Goal: Task Accomplishment & Management: Use online tool/utility

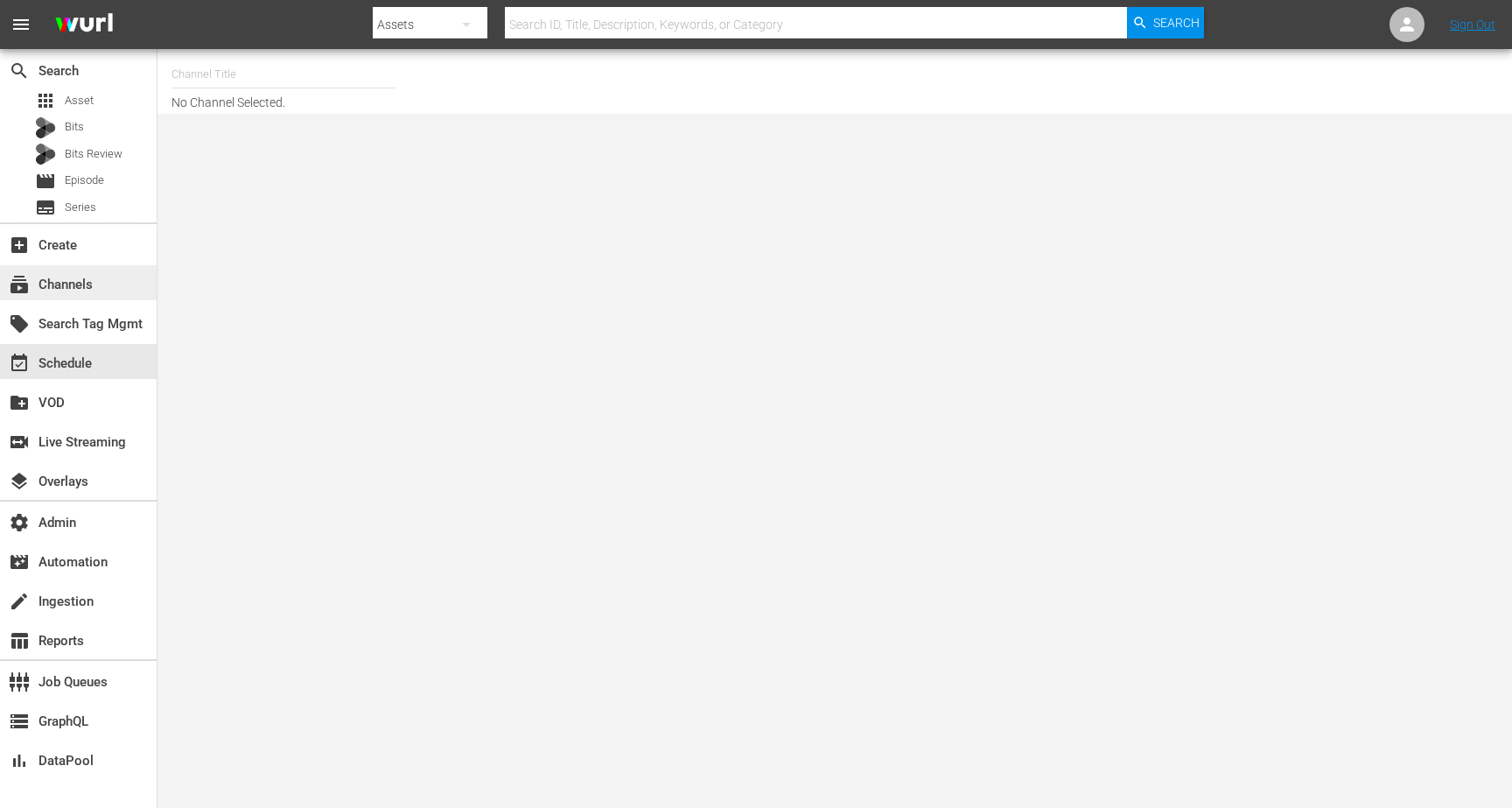
click at [91, 278] on div "subscriptions Channels" at bounding box center [48, 282] width 98 height 16
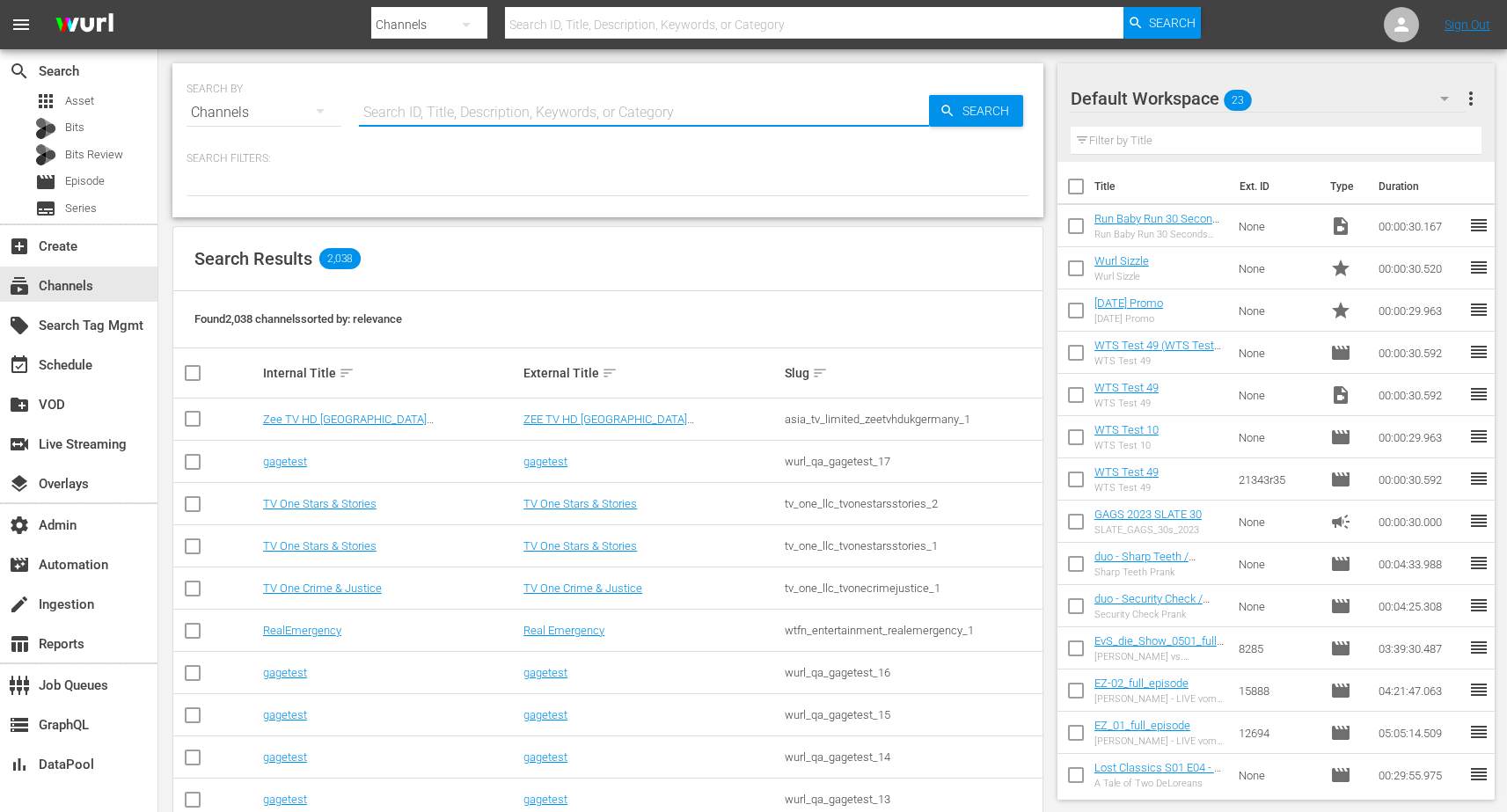
click at [409, 120] on input "text" at bounding box center [643, 112] width 570 height 43
type input "kidoodle"
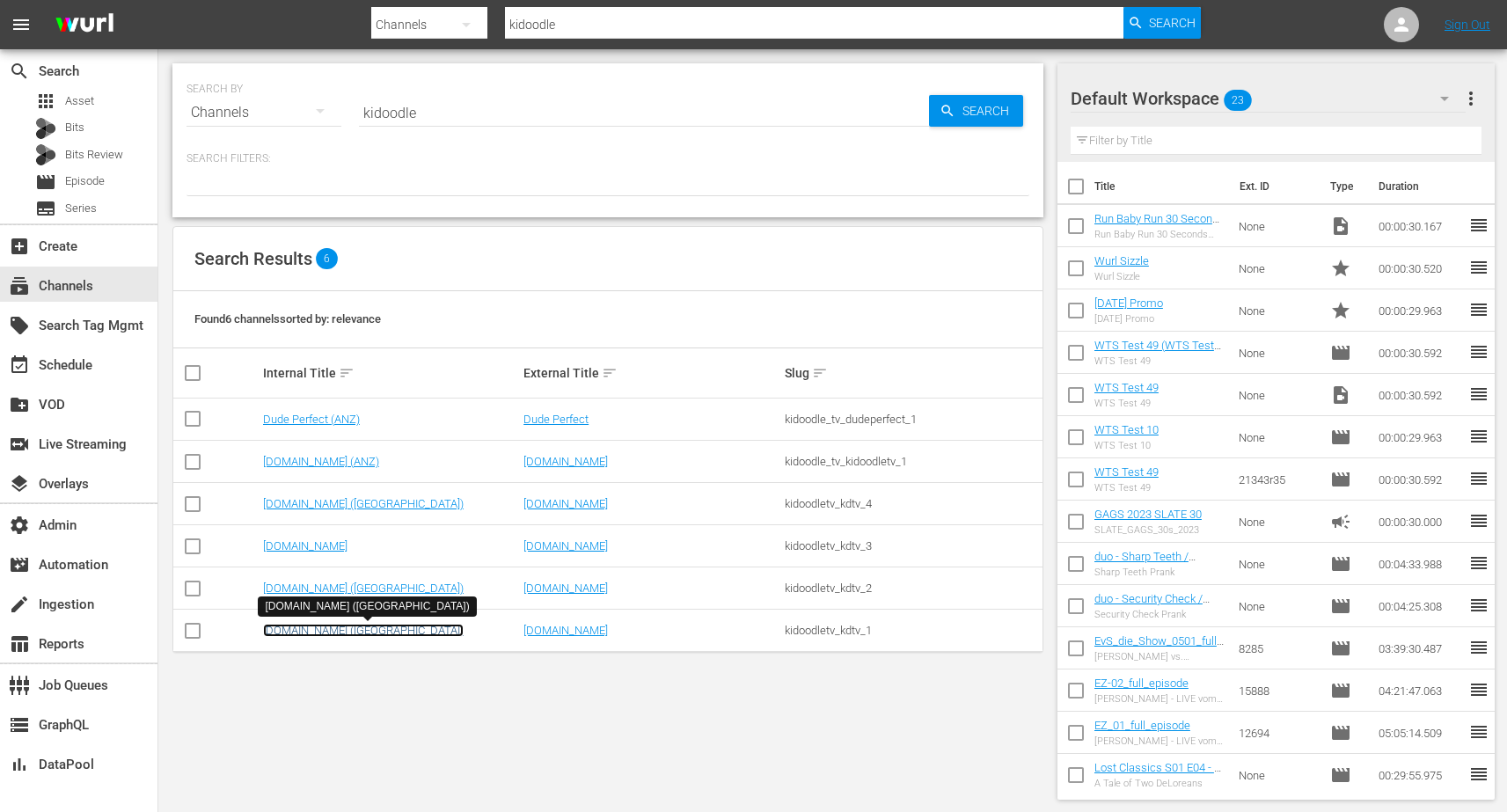
click at [316, 630] on link "[DOMAIN_NAME] ([GEOGRAPHIC_DATA])" at bounding box center [363, 630] width 200 height 13
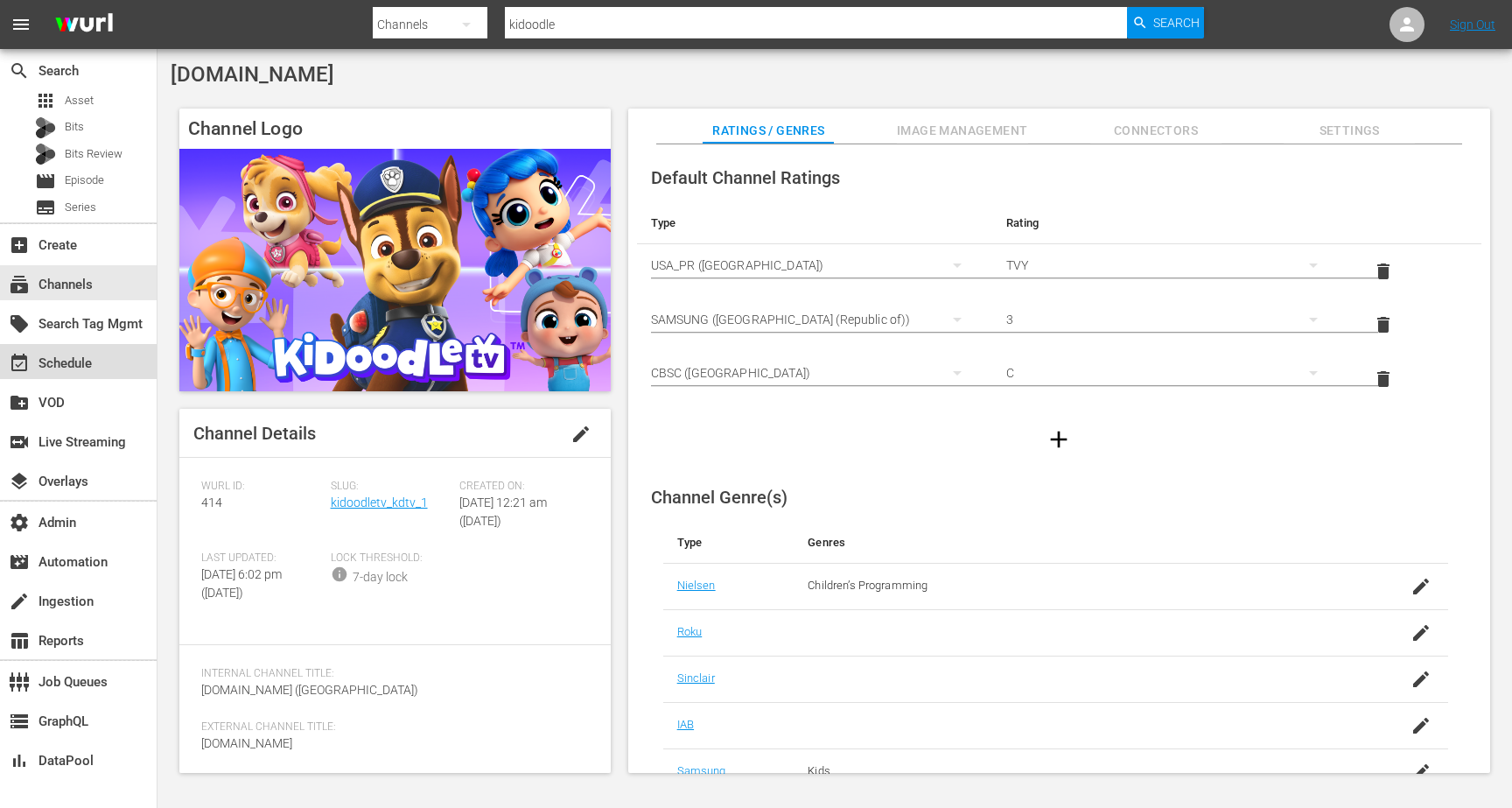
click at [78, 367] on div "event_available Schedule" at bounding box center [48, 360] width 98 height 16
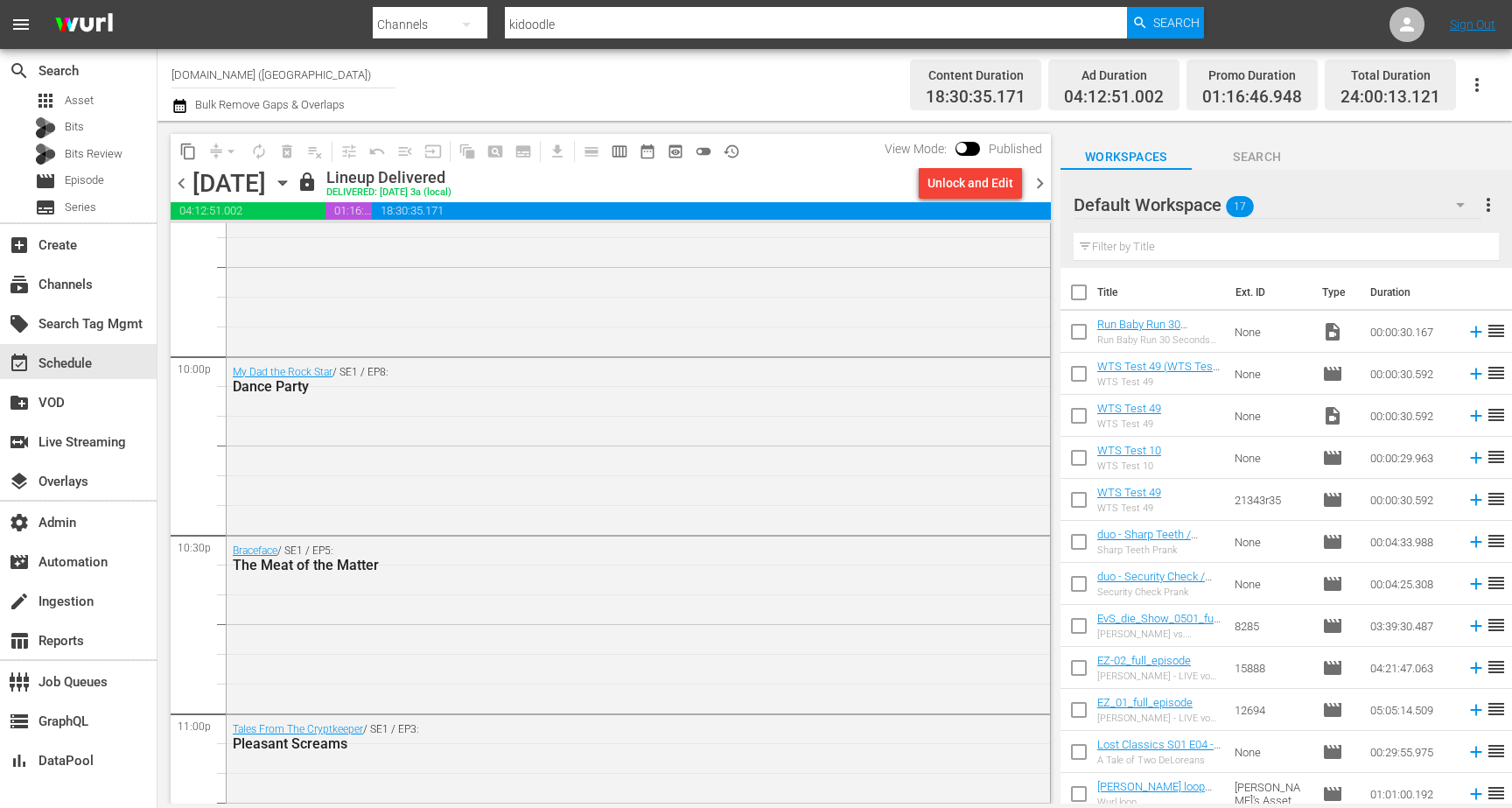
scroll to position [7989, 0]
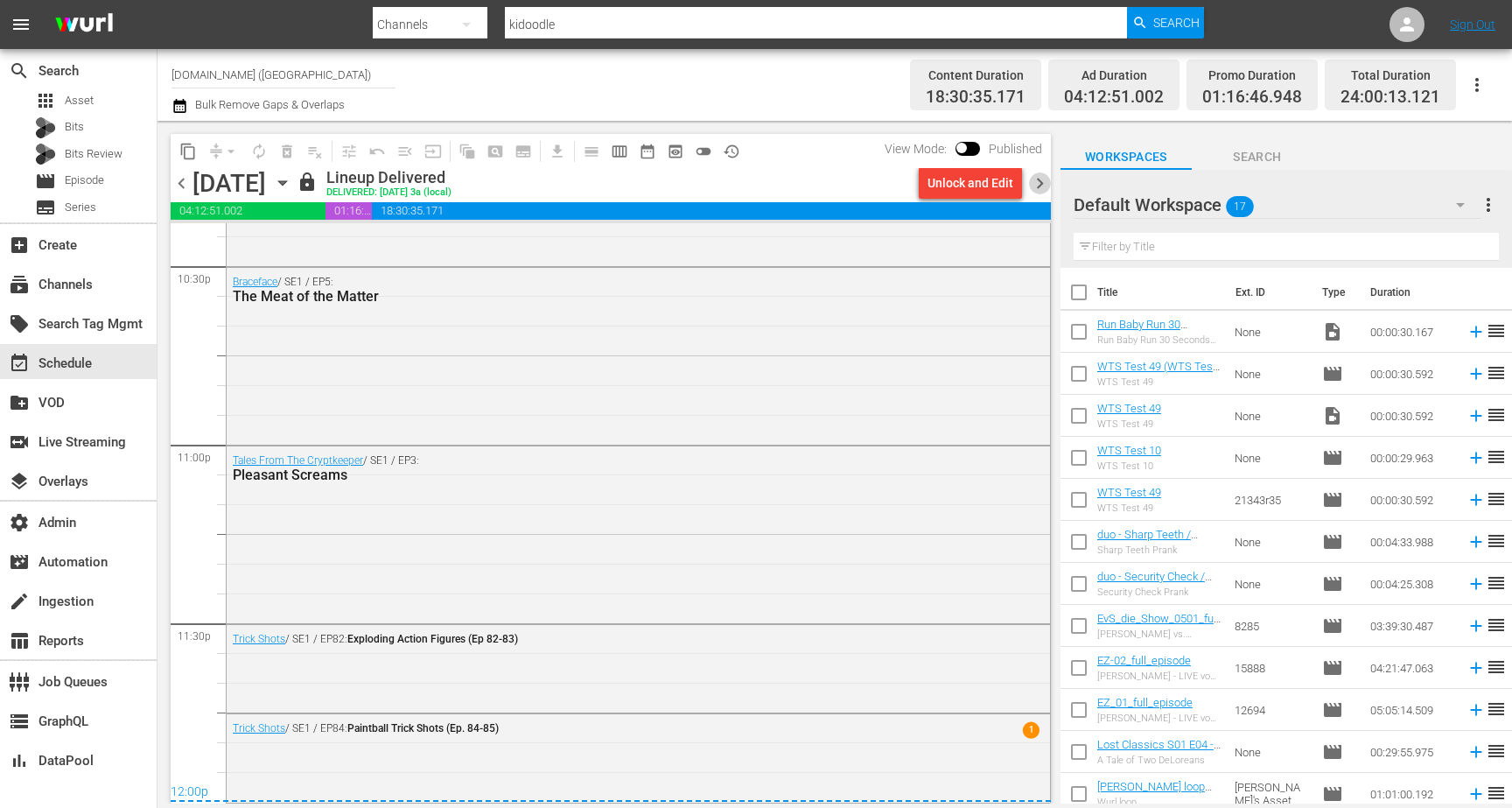
click at [1046, 182] on span "chevron_right" at bounding box center [1040, 183] width 22 height 22
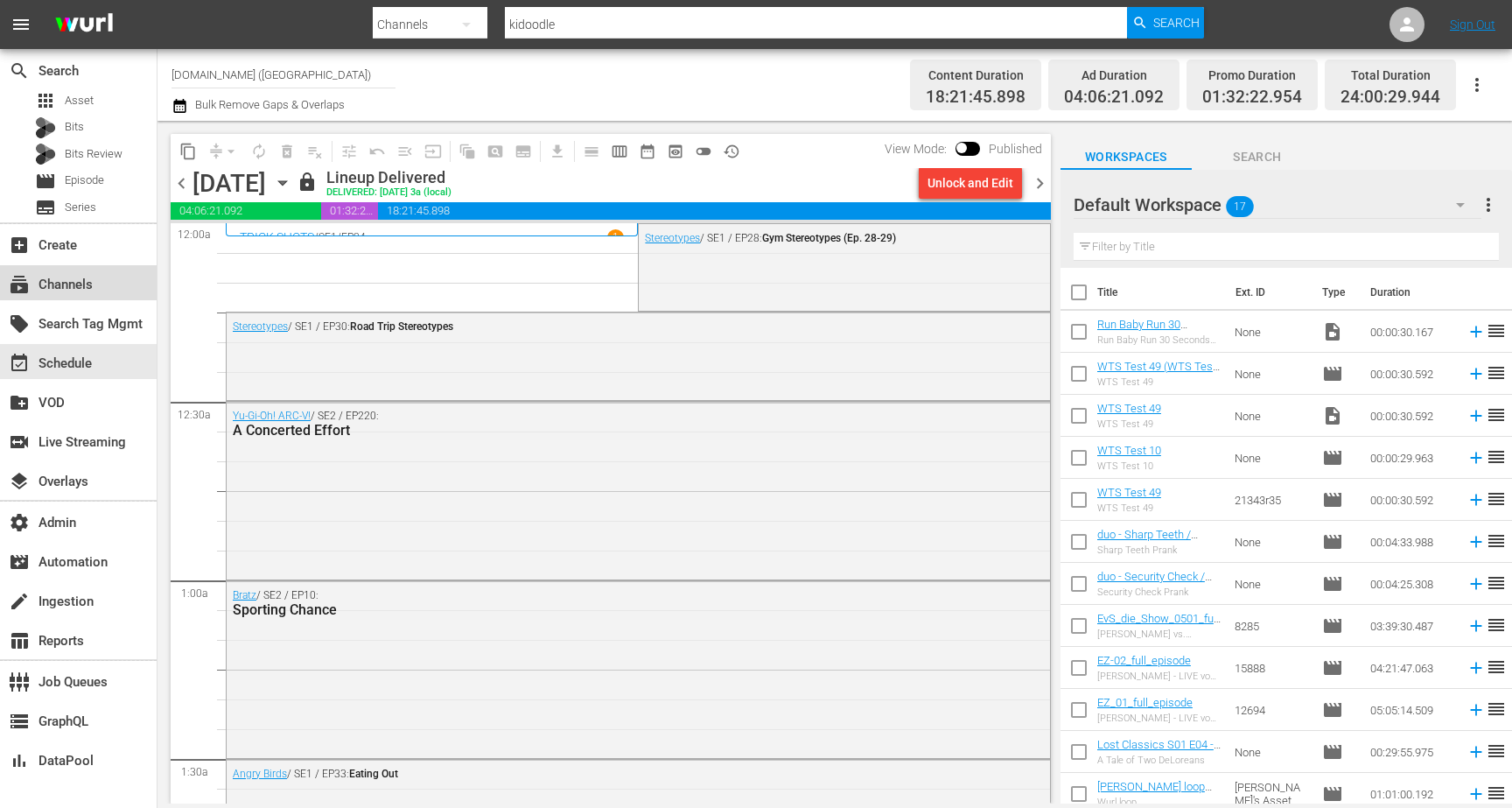
click at [51, 284] on div "subscriptions Channels" at bounding box center [48, 282] width 98 height 16
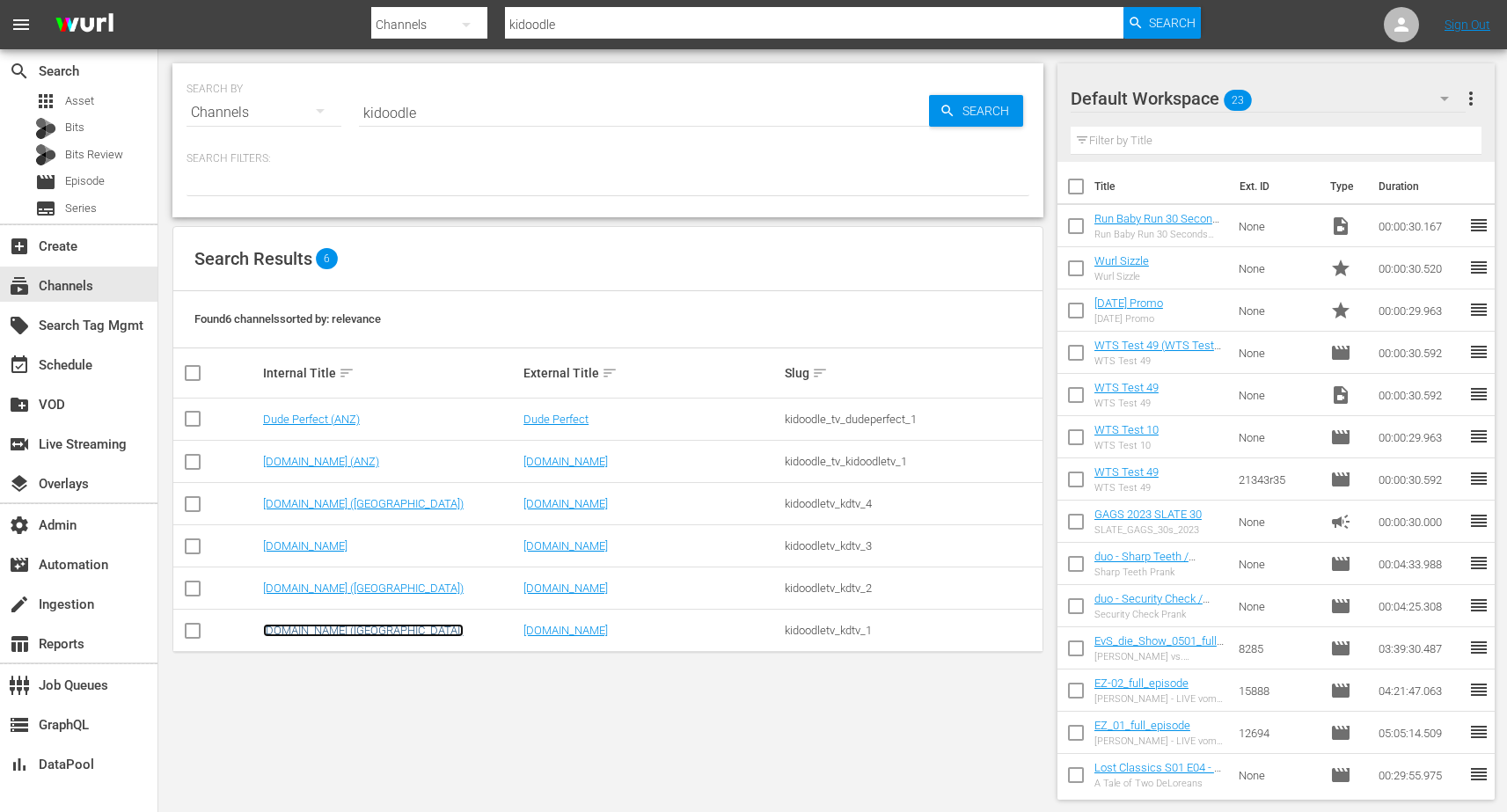
click at [310, 636] on link "[DOMAIN_NAME] ([GEOGRAPHIC_DATA])" at bounding box center [363, 630] width 200 height 13
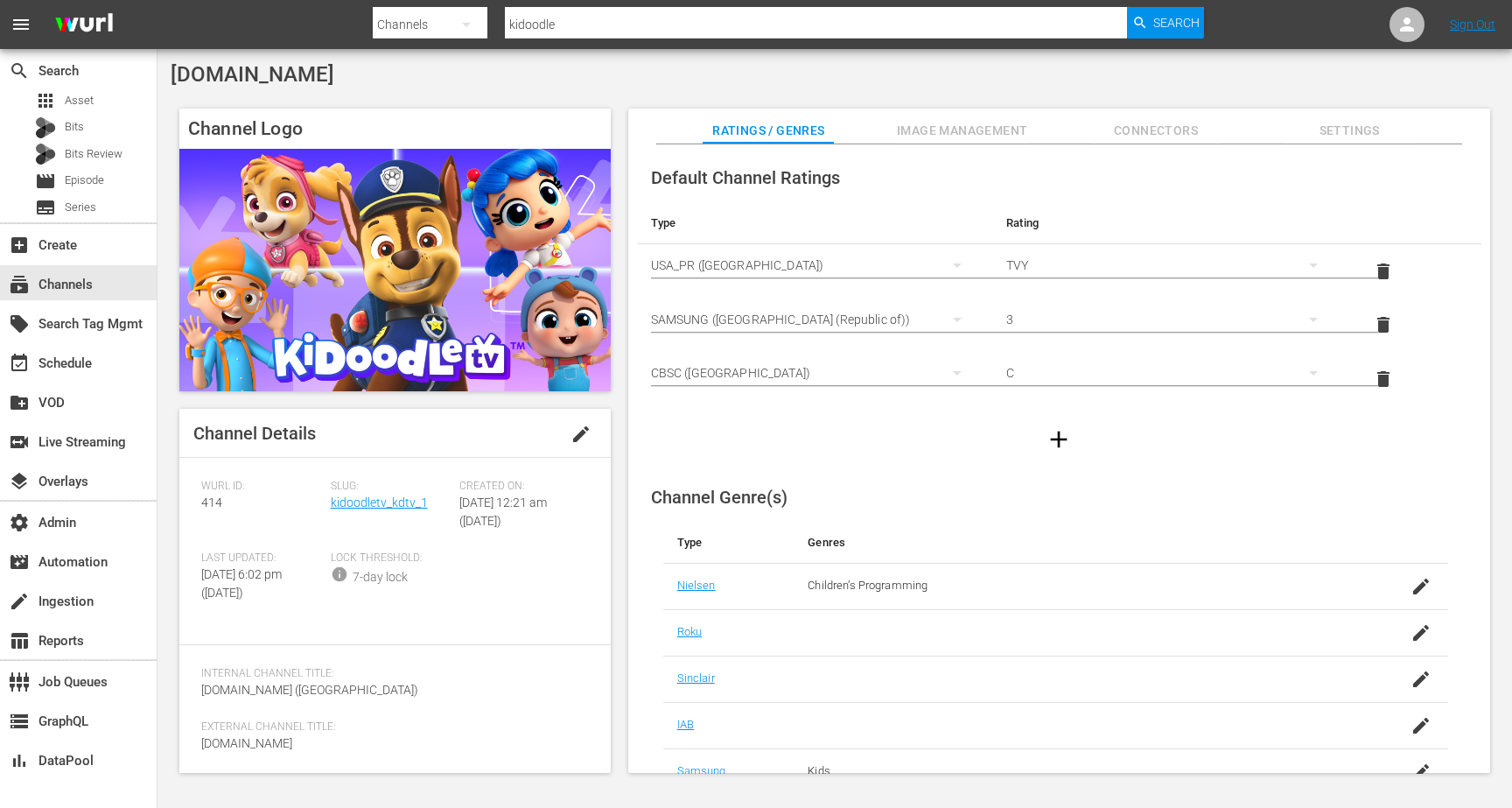
click at [426, 623] on div "Lock Threshold: info 7-day lock" at bounding box center [395, 587] width 130 height 71
click at [85, 101] on span "Asset" at bounding box center [78, 100] width 29 height 18
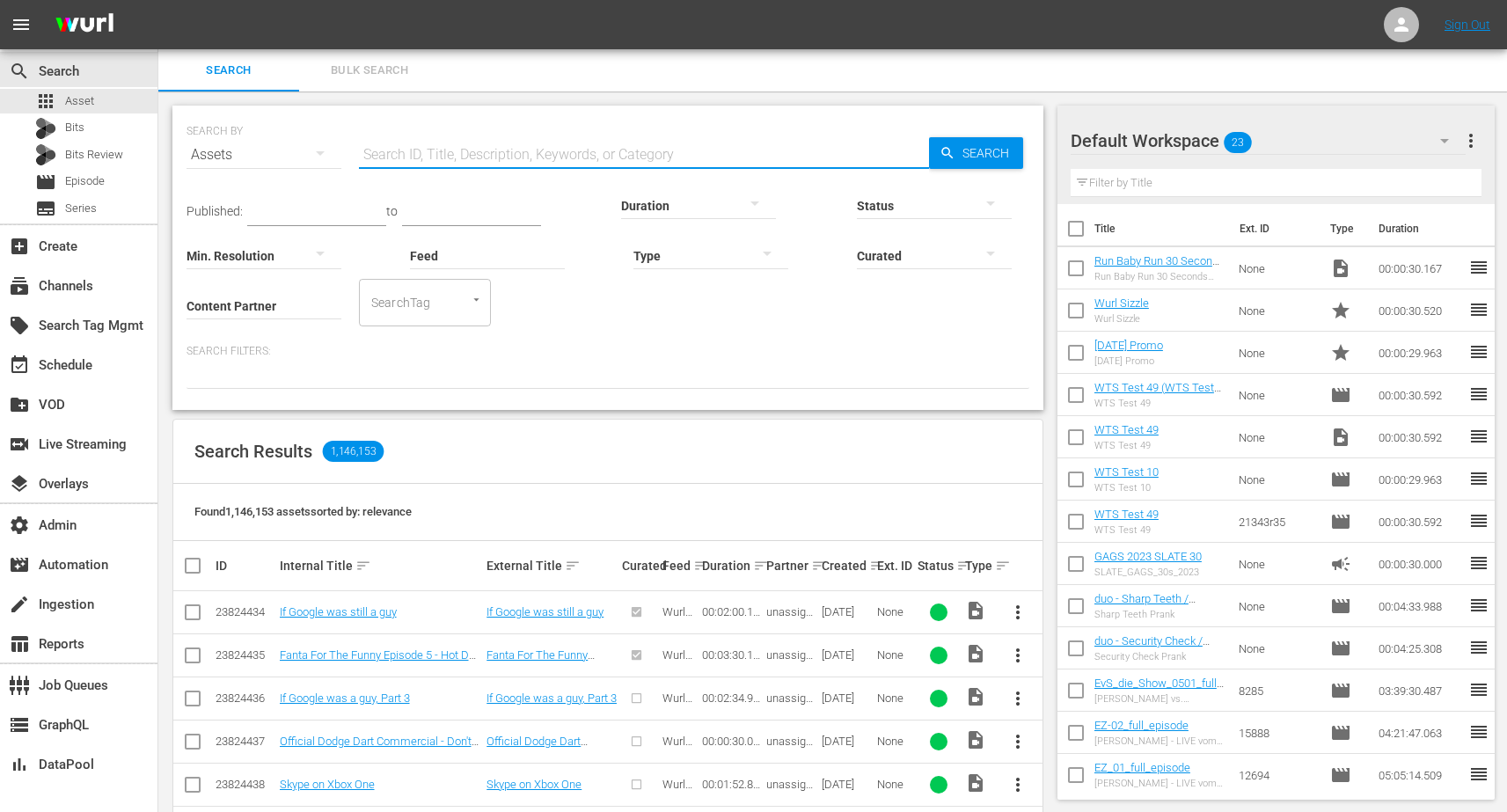
click at [506, 142] on input "text" at bounding box center [643, 155] width 570 height 43
paste input "189219502"
type input "189219502"
click at [942, 143] on div "Search" at bounding box center [976, 153] width 94 height 32
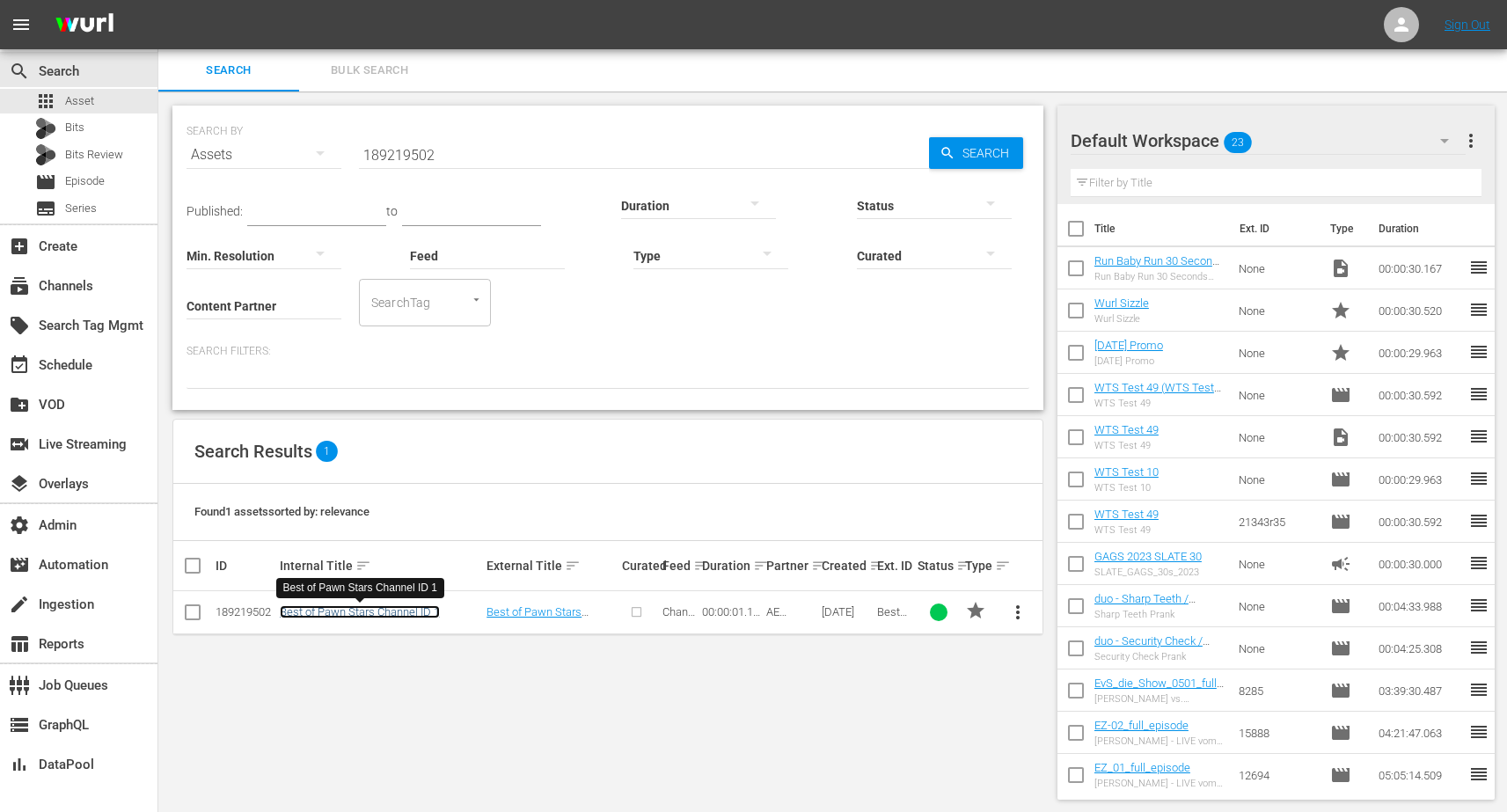
click at [400, 612] on link "Best of Pawn Stars Channel ID 1" at bounding box center [360, 611] width 160 height 13
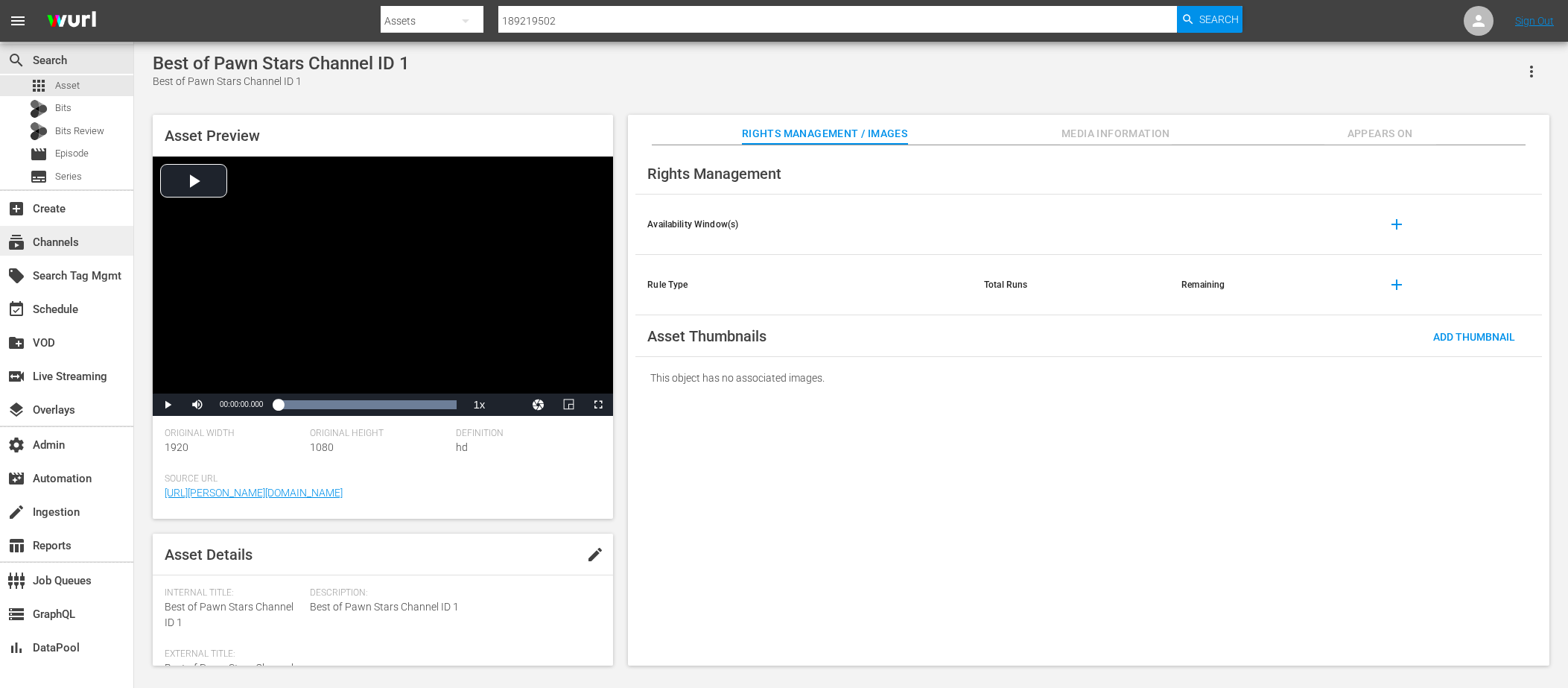
click at [52, 253] on div "subscriptions Channels" at bounding box center [67, 241] width 134 height 30
type input "kidoodle"
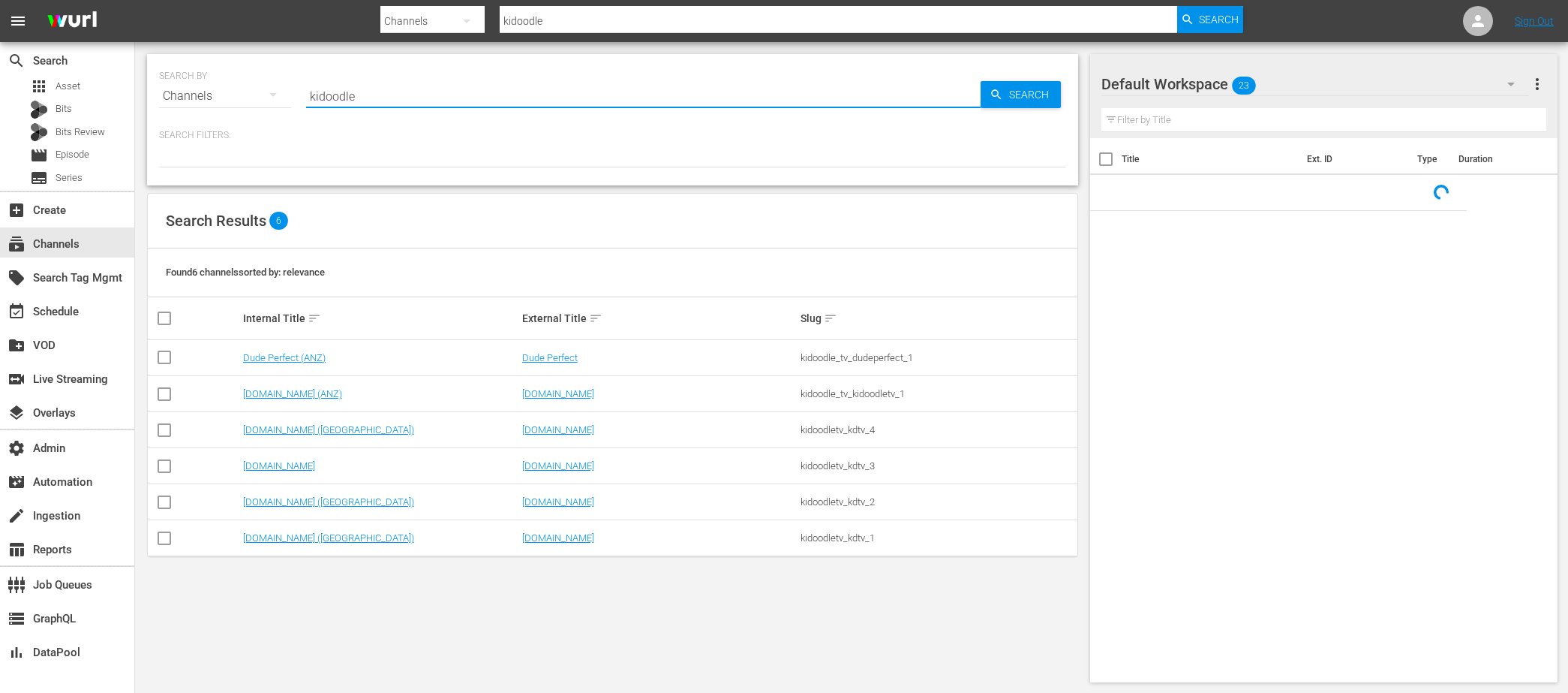
drag, startPoint x: 388, startPoint y: 95, endPoint x: 270, endPoint y: 94, distance: 118.0
click at [270, 94] on div "SEARCH BY Search By Channels Search ID, Title, Description, Keywords, or Catego…" at bounding box center [613, 86] width 908 height 54
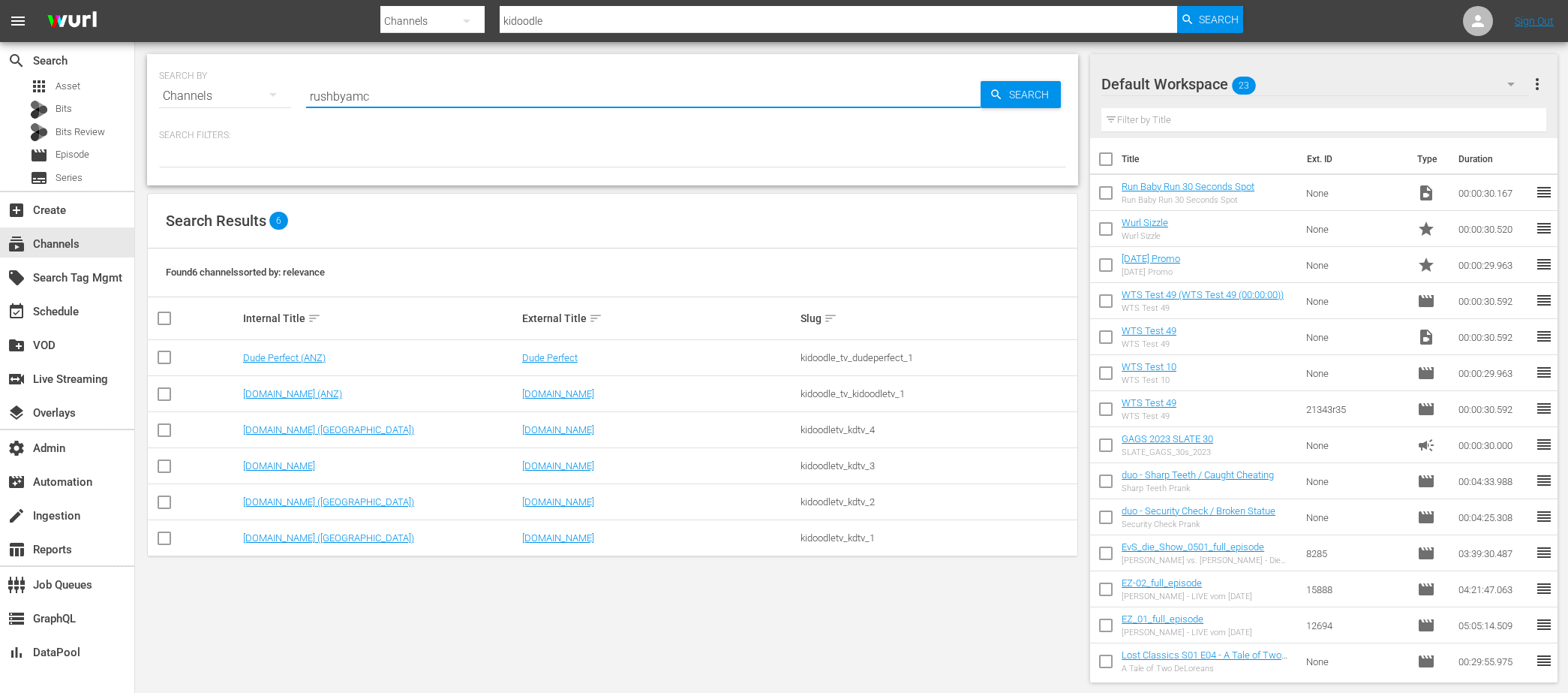
type input "rushbyamc"
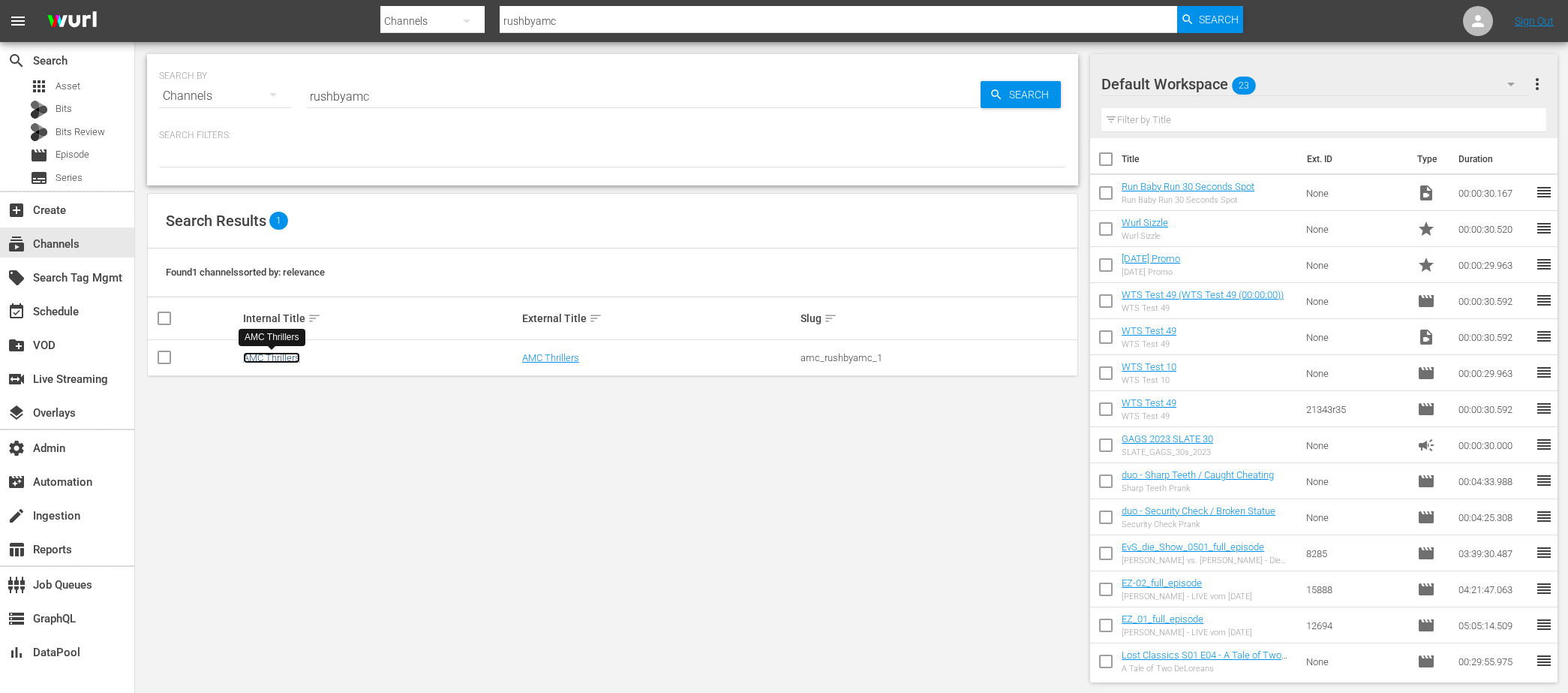
click at [252, 361] on link "AMC Thrillers" at bounding box center [271, 357] width 57 height 11
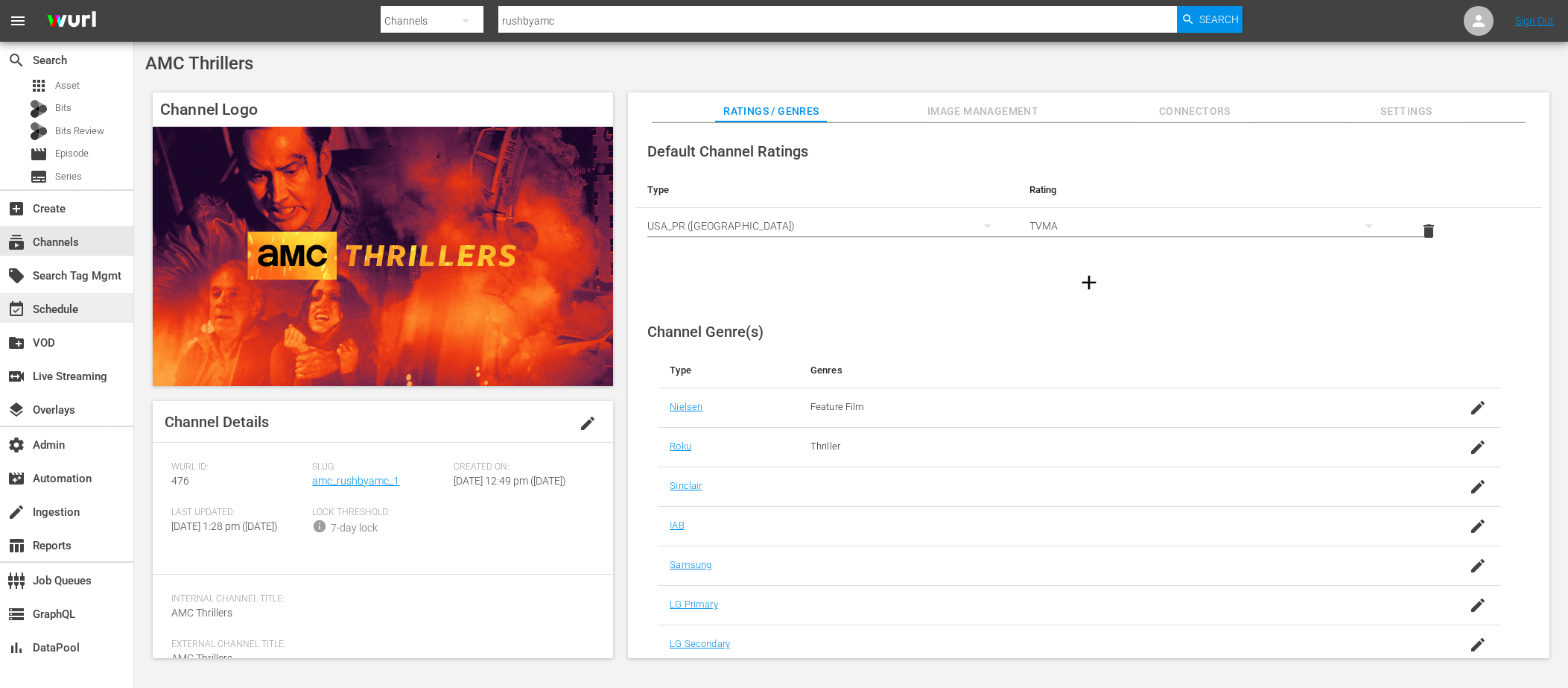
click at [63, 306] on div "event_available Schedule" at bounding box center [41, 307] width 83 height 14
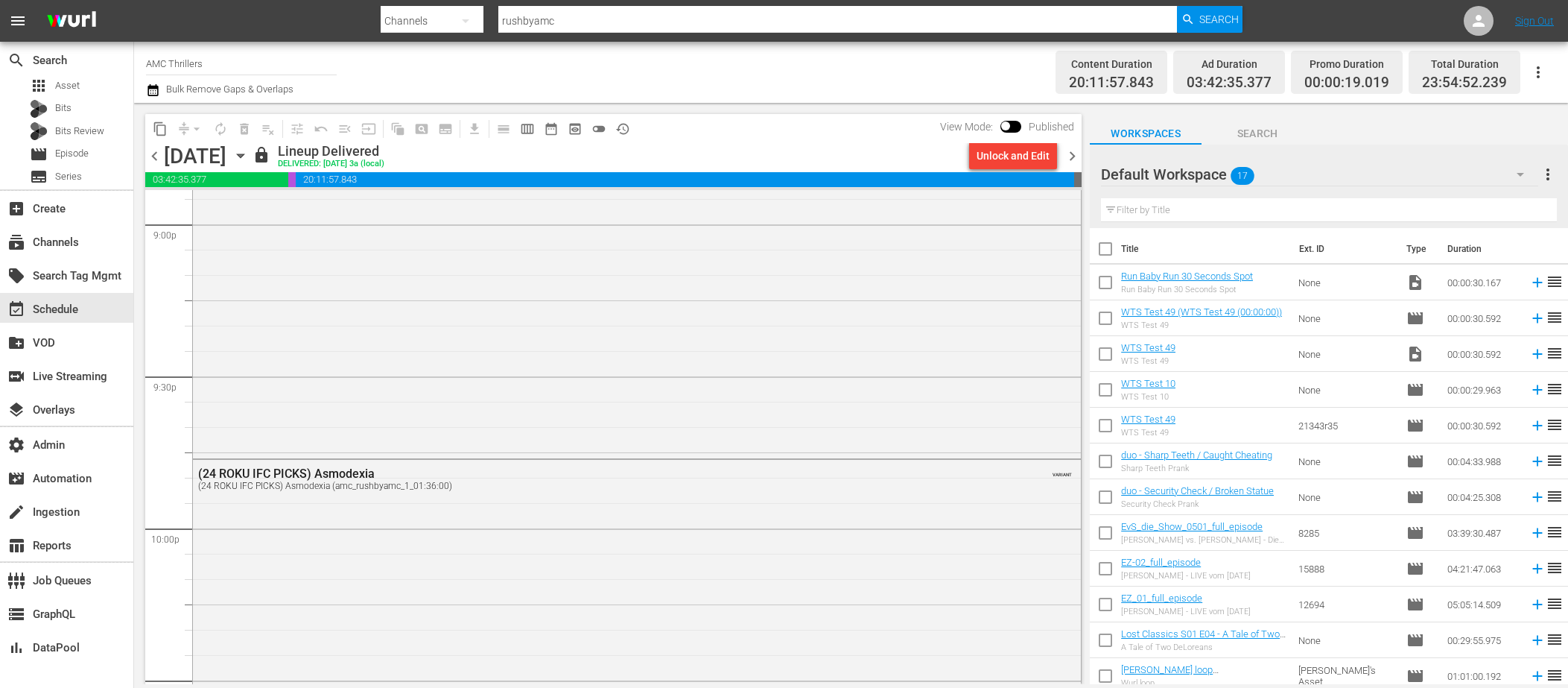
scroll to position [6593, 0]
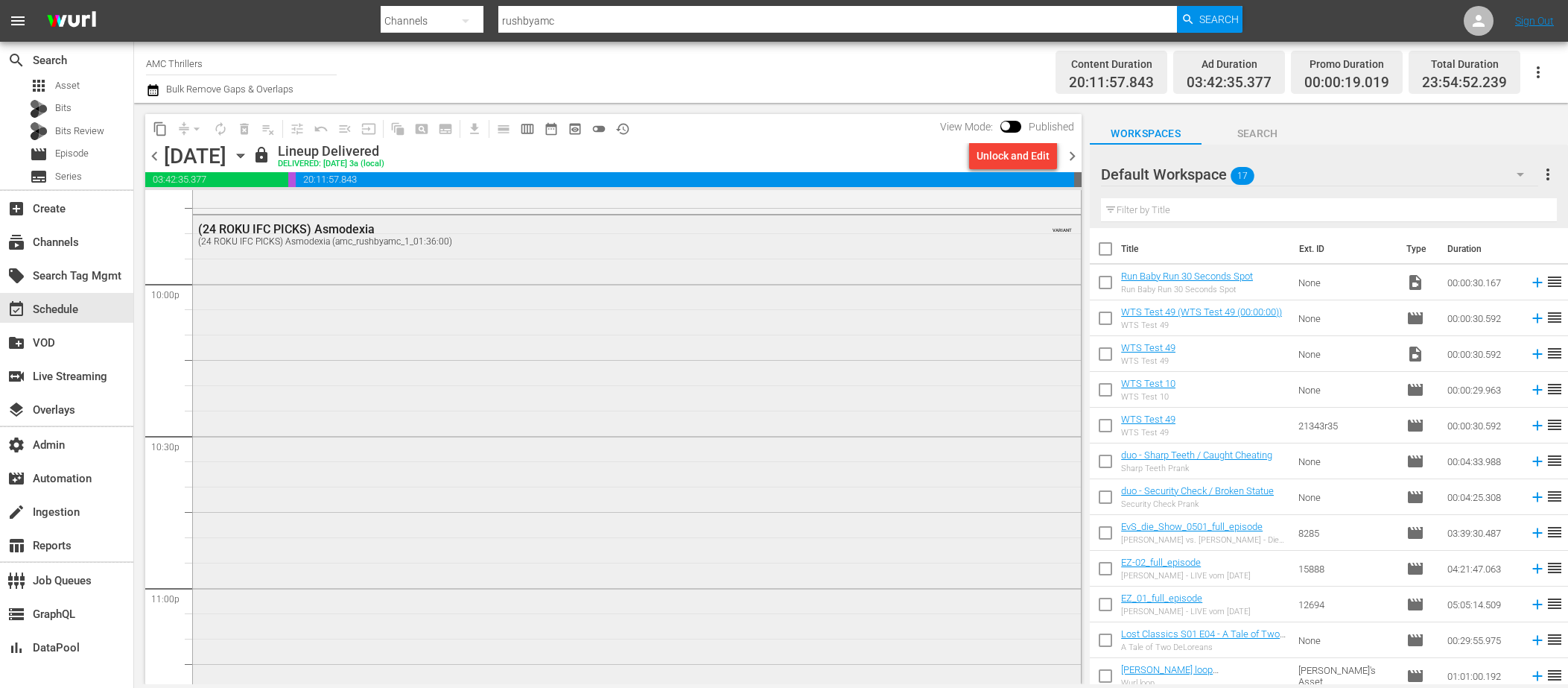
click at [791, 506] on div "(24 ROKU IFC PICKS) Asmodexia (24 ROKU IFC PICKS) Asmodexia (amc_rushbyamc_1_01…" at bounding box center [637, 456] width 888 height 482
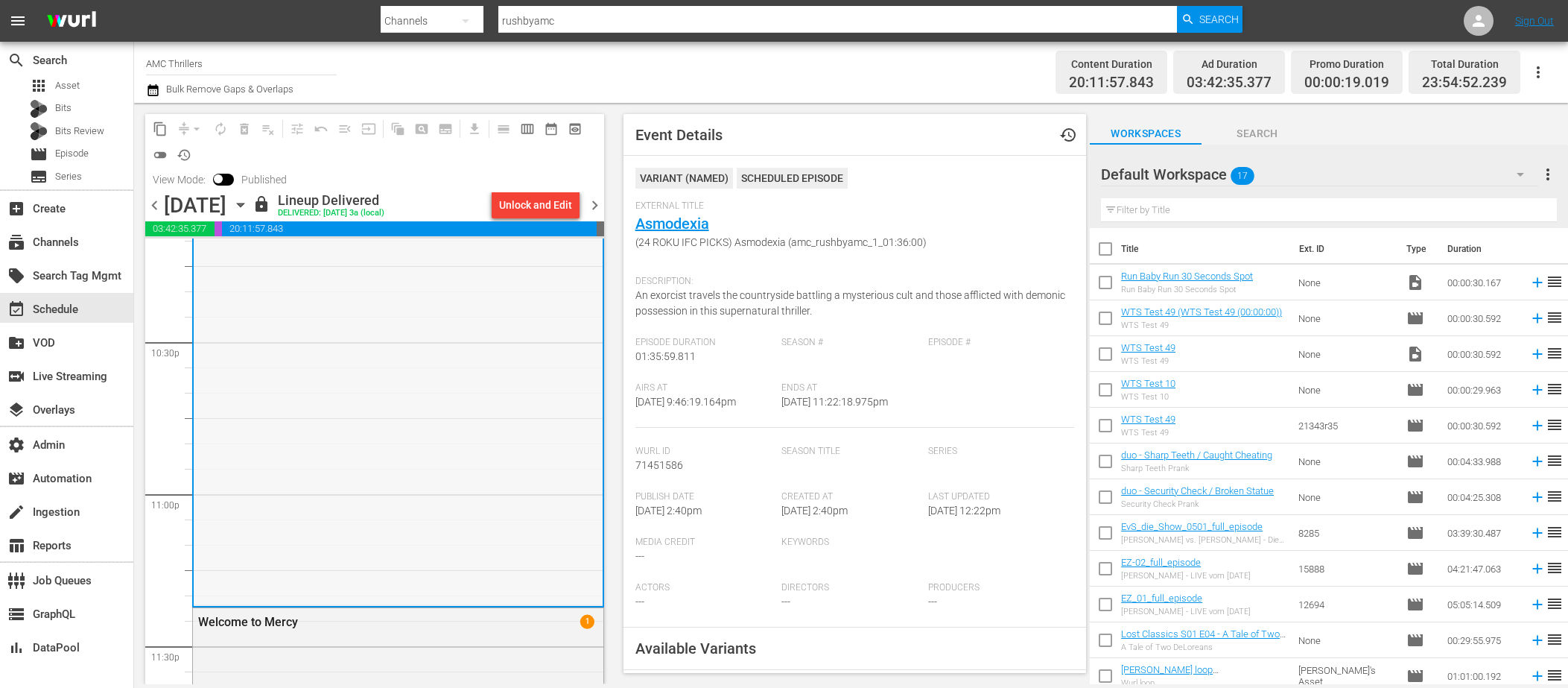
scroll to position [6699, 0]
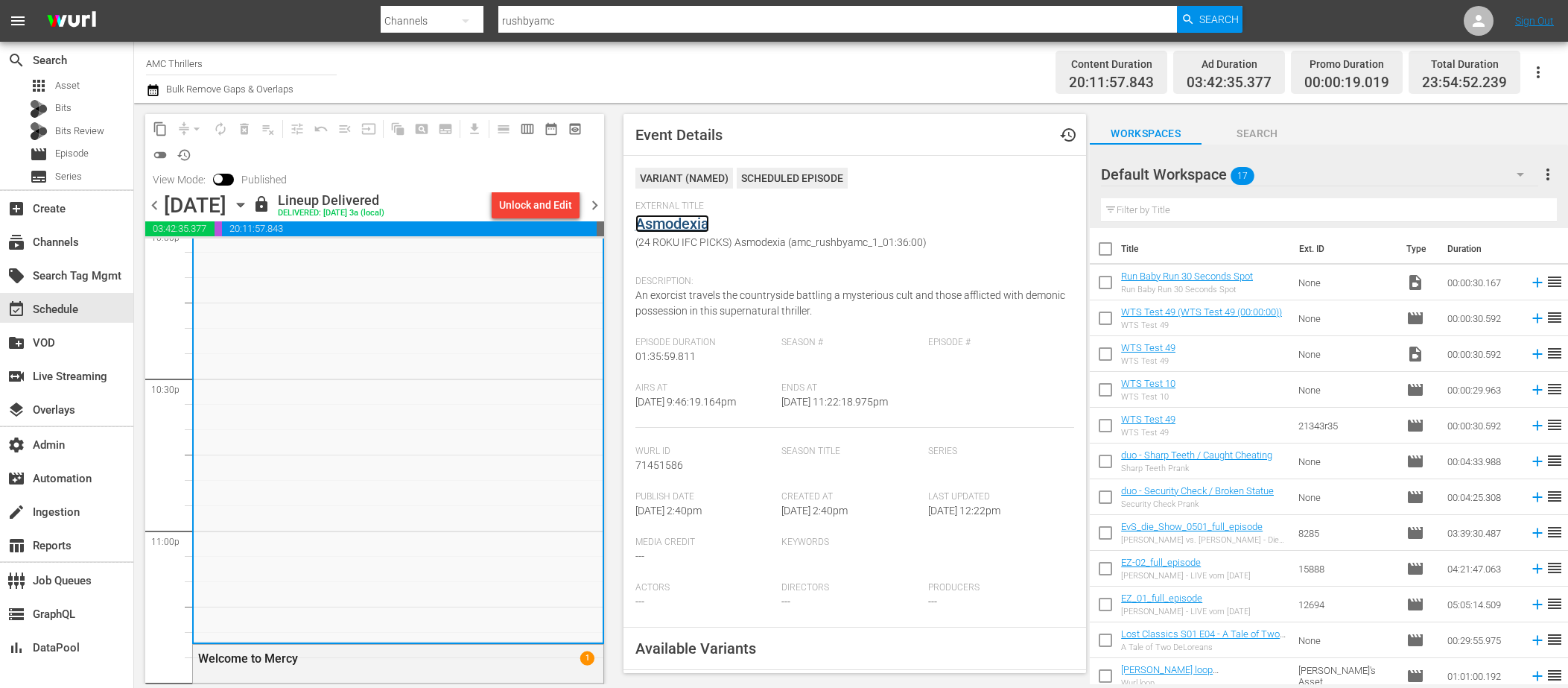
click at [689, 224] on link "Asmodexia" at bounding box center [672, 224] width 74 height 18
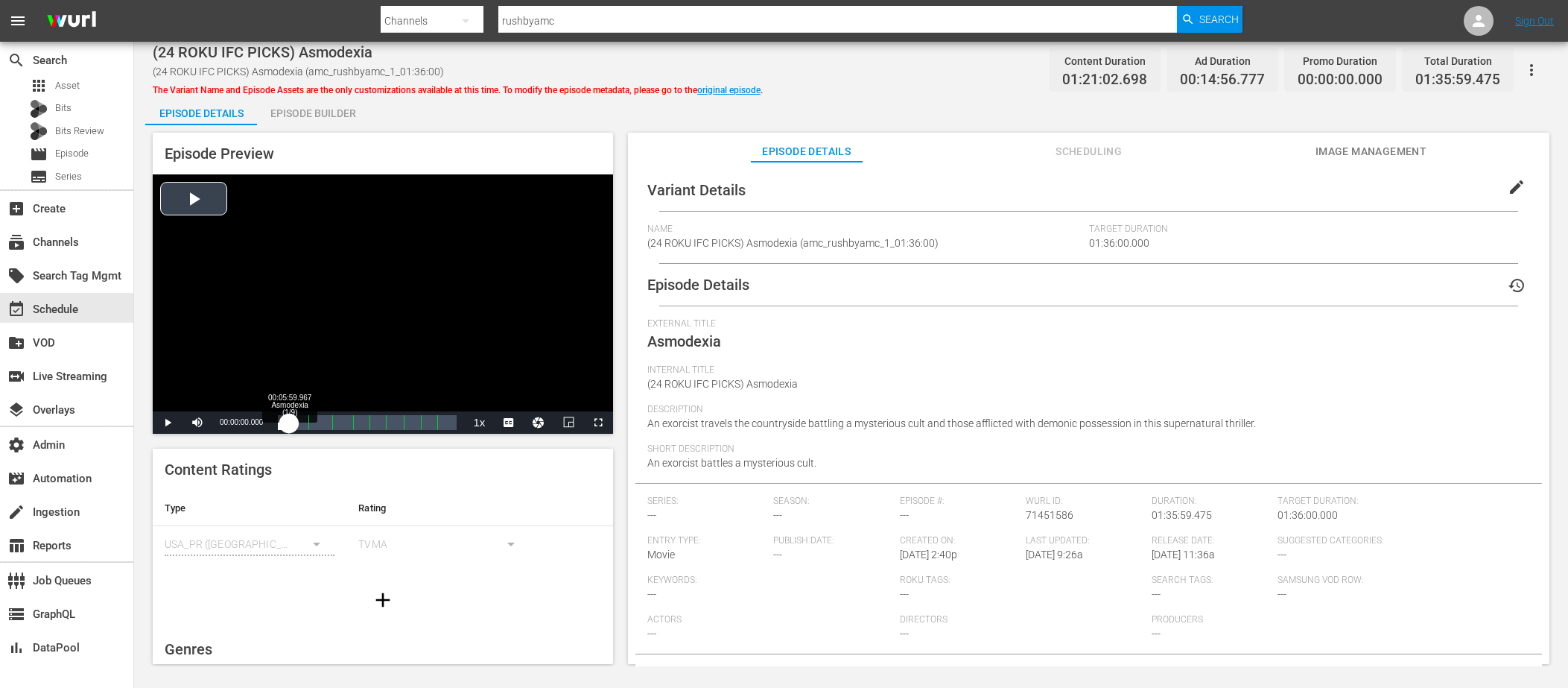
click at [289, 421] on div "00:00:00.000" at bounding box center [283, 422] width 11 height 15
click at [197, 422] on span "Video Player" at bounding box center [197, 422] width 0 height 0
click at [320, 421] on div "Loaded : 8.89% 00:21:59.879 Asmodexia (2/9) 00:06:07.853 [GEOGRAPHIC_DATA] 1: 0…" at bounding box center [367, 422] width 179 height 15
click at [343, 422] on div "Loaded : 26.43% 00:33:59.814 Asmodexia (3/9) 00:20:41.672 [GEOGRAPHIC_DATA] 1: …" at bounding box center [367, 422] width 179 height 15
click at [362, 421] on div "00:44:47.755 Asmodexia (4/9)" at bounding box center [362, 422] width 1 height 15
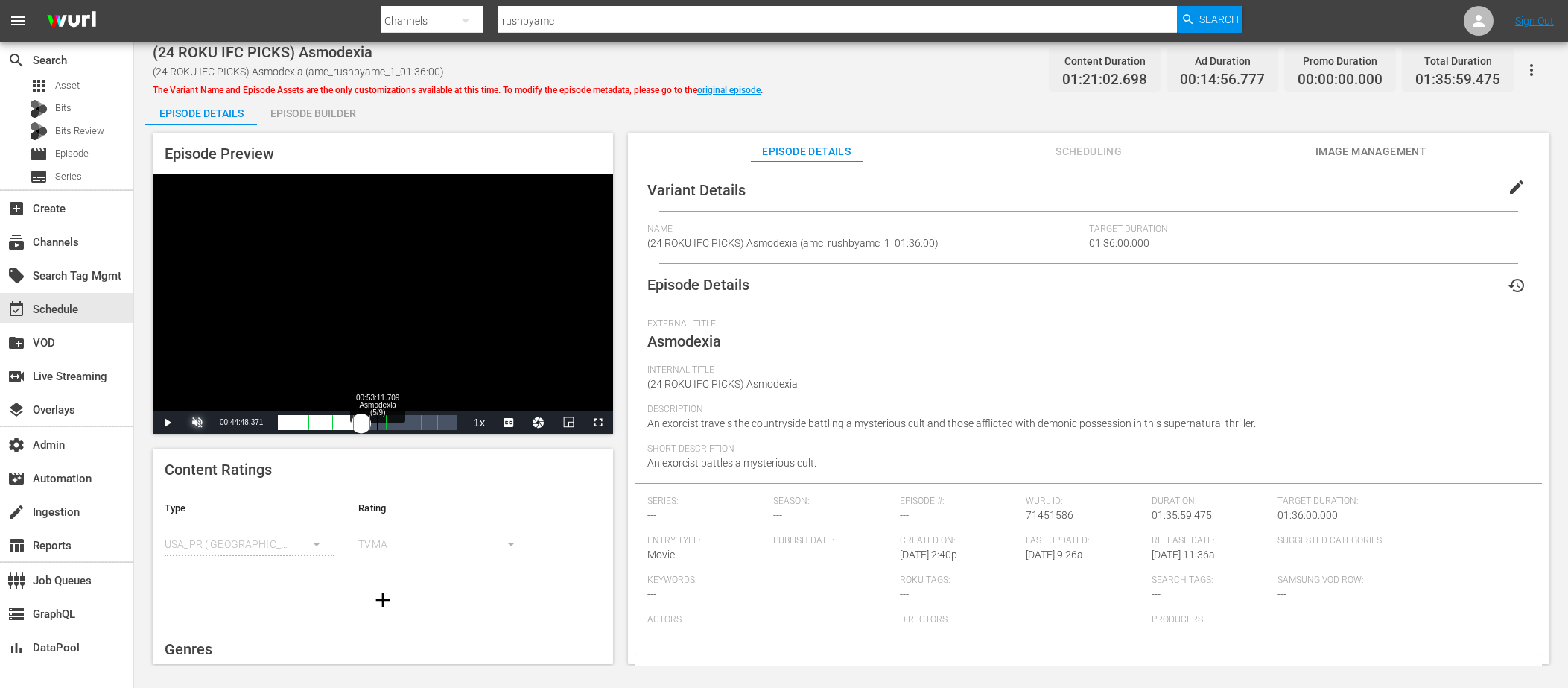
click at [377, 421] on div "00:53:11.709 Asmodexia (5/9)" at bounding box center [377, 422] width 1 height 15
click at [394, 421] on div "Loaded : 57.18% 01:02:32.023 Asmodexia (6/9) 00:46:11.201 Cue Point 3: 00:40:08…" at bounding box center [367, 422] width 179 height 15
click at [413, 421] on div "Loaded : 66.07% 01:12:23.604 Asmodexia (7/9) 00:53:22.943 [GEOGRAPHIC_DATA] 6: …" at bounding box center [367, 422] width 179 height 15
click at [428, 422] on div "Loaded : 76.33% 01:20:47.558 Asmodexia (8/9) 01:01:19.439 [GEOGRAPHIC_DATA] 6: …" at bounding box center [367, 422] width 179 height 15
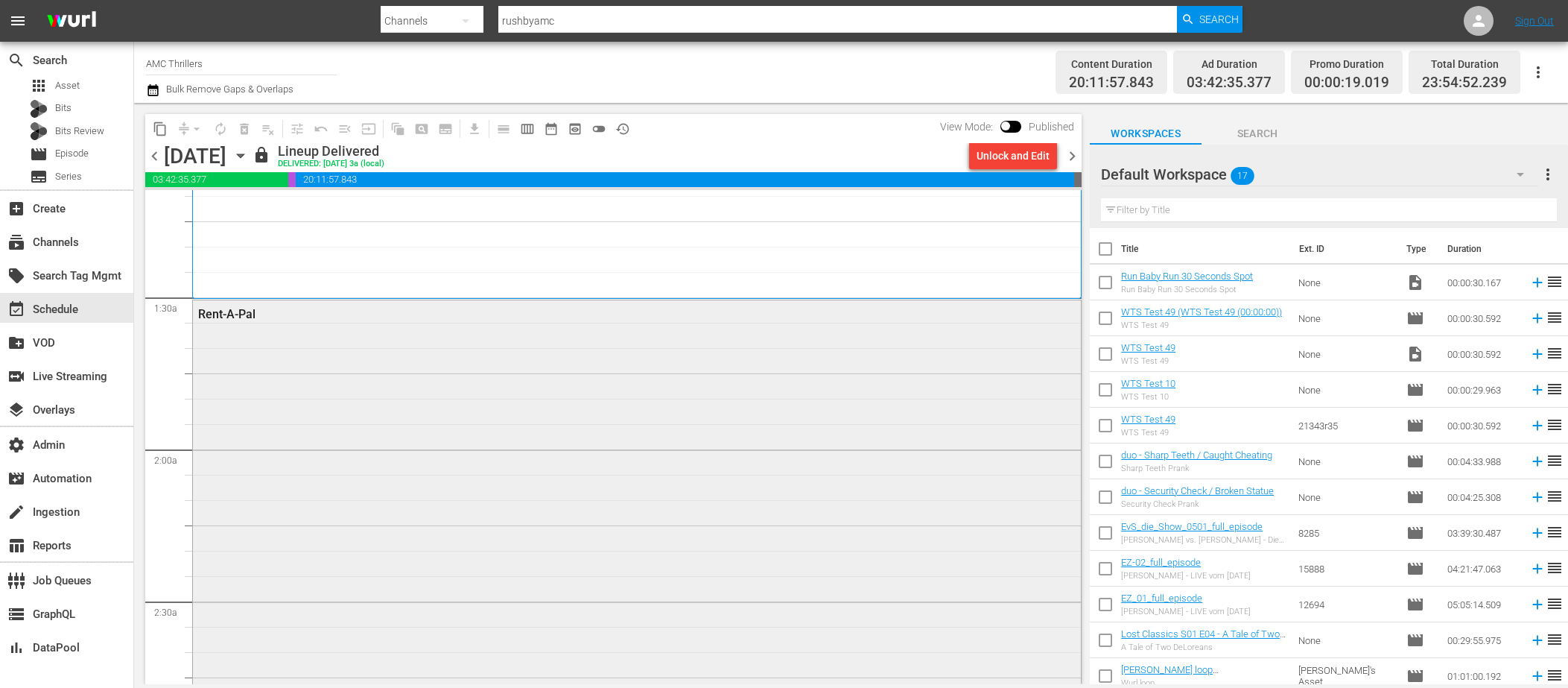
scroll to position [463, 0]
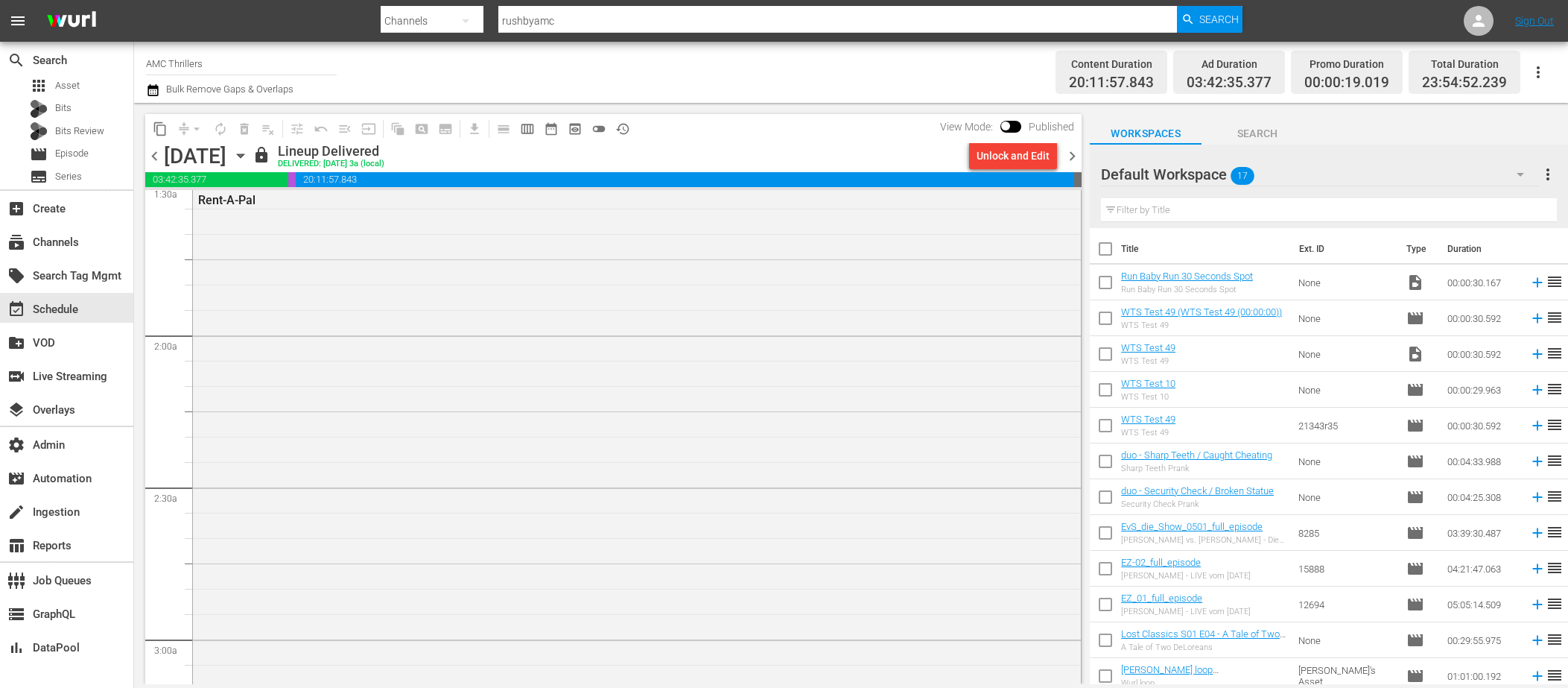
click at [154, 155] on span "chevron_left" at bounding box center [155, 156] width 19 height 19
click at [676, 552] on div "We Need to Do Something" at bounding box center [637, 696] width 888 height 578
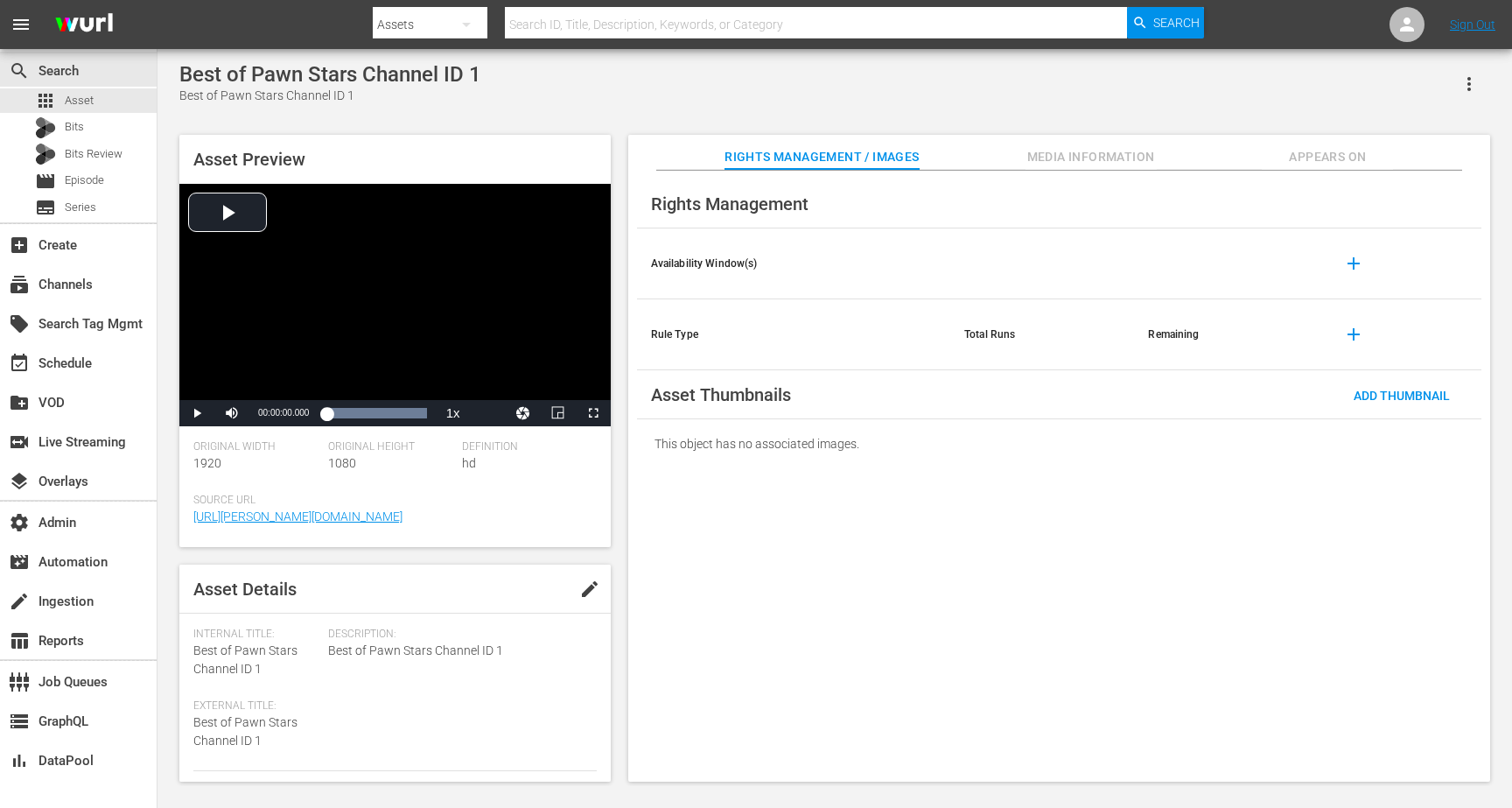
click at [1081, 146] on span "Media Information" at bounding box center [1091, 157] width 131 height 22
